Goal: Use online tool/utility

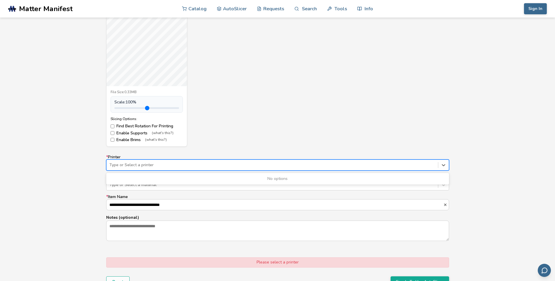
click at [165, 170] on div "Type or Select a printer" at bounding box center [277, 165] width 343 height 11
click at [163, 185] on div at bounding box center [271, 185] width 325 height 6
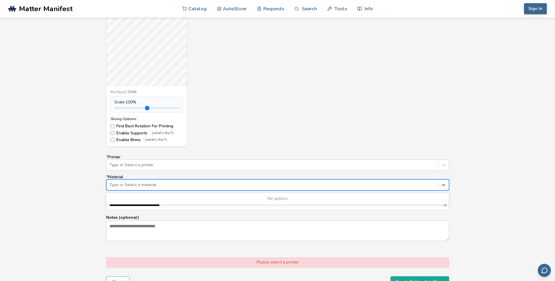
click at [163, 185] on div at bounding box center [271, 185] width 325 height 6
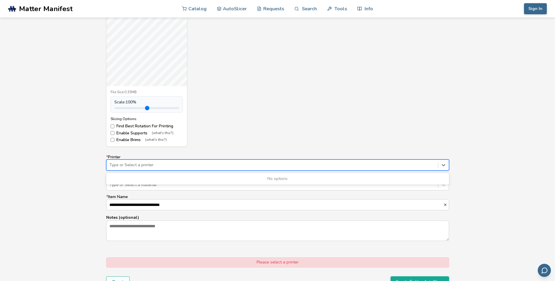
click at [165, 163] on div at bounding box center [271, 165] width 325 height 6
click at [79, 147] on div "**********" at bounding box center [277, 137] width 555 height 346
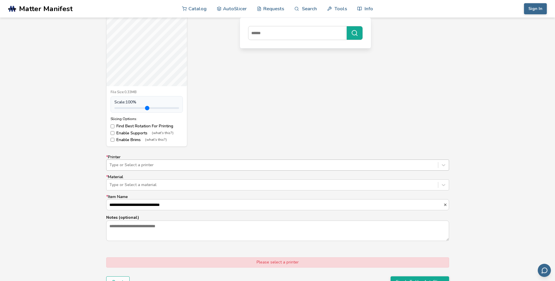
click at [113, 162] on div at bounding box center [271, 165] width 325 height 6
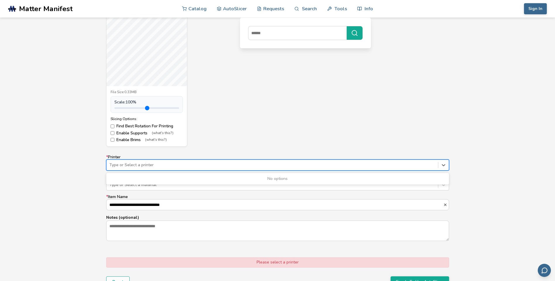
click at [147, 167] on div at bounding box center [271, 165] width 325 height 6
click at [443, 163] on icon at bounding box center [443, 165] width 6 height 6
